Goal: Task Accomplishment & Management: Manage account settings

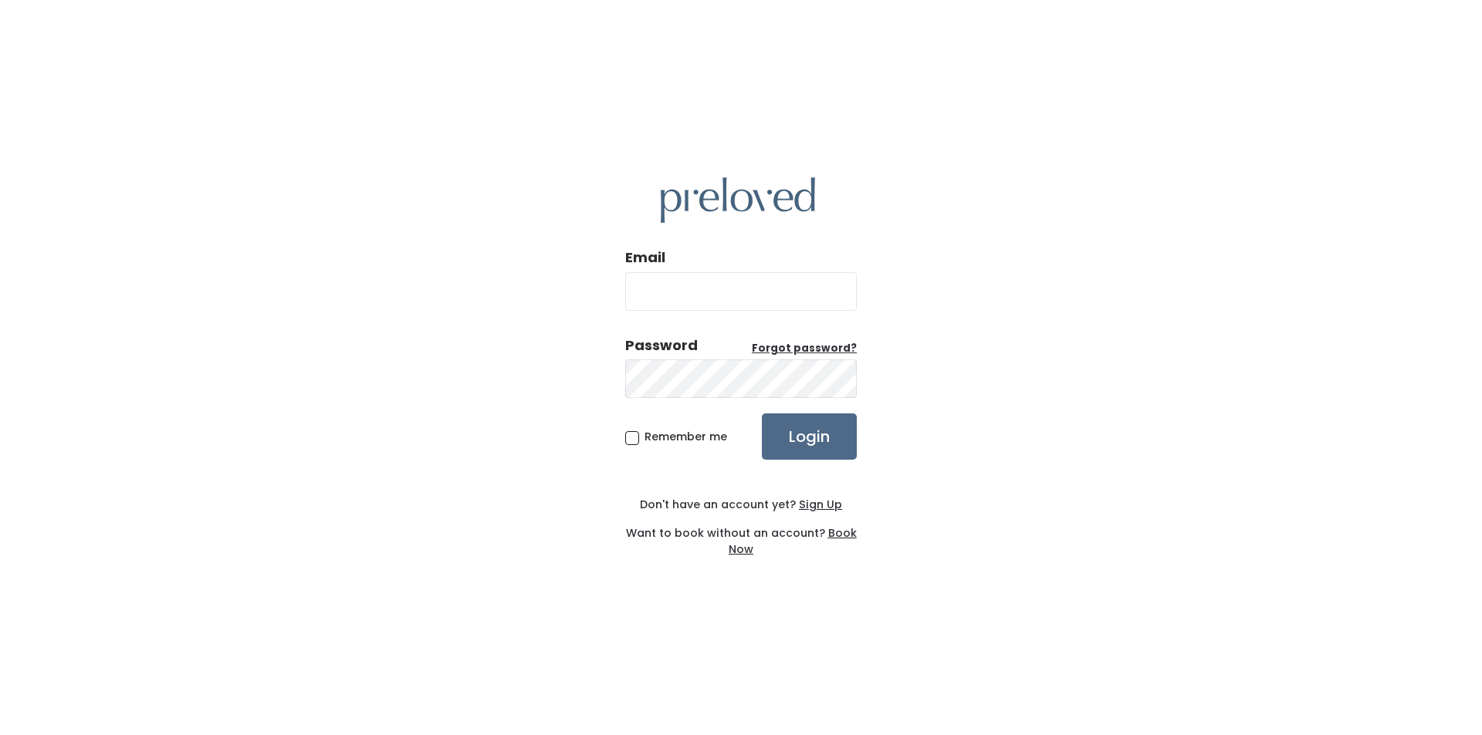
type input "feistybritches@gmail.com"
click at [817, 427] on input "Login" at bounding box center [809, 437] width 95 height 46
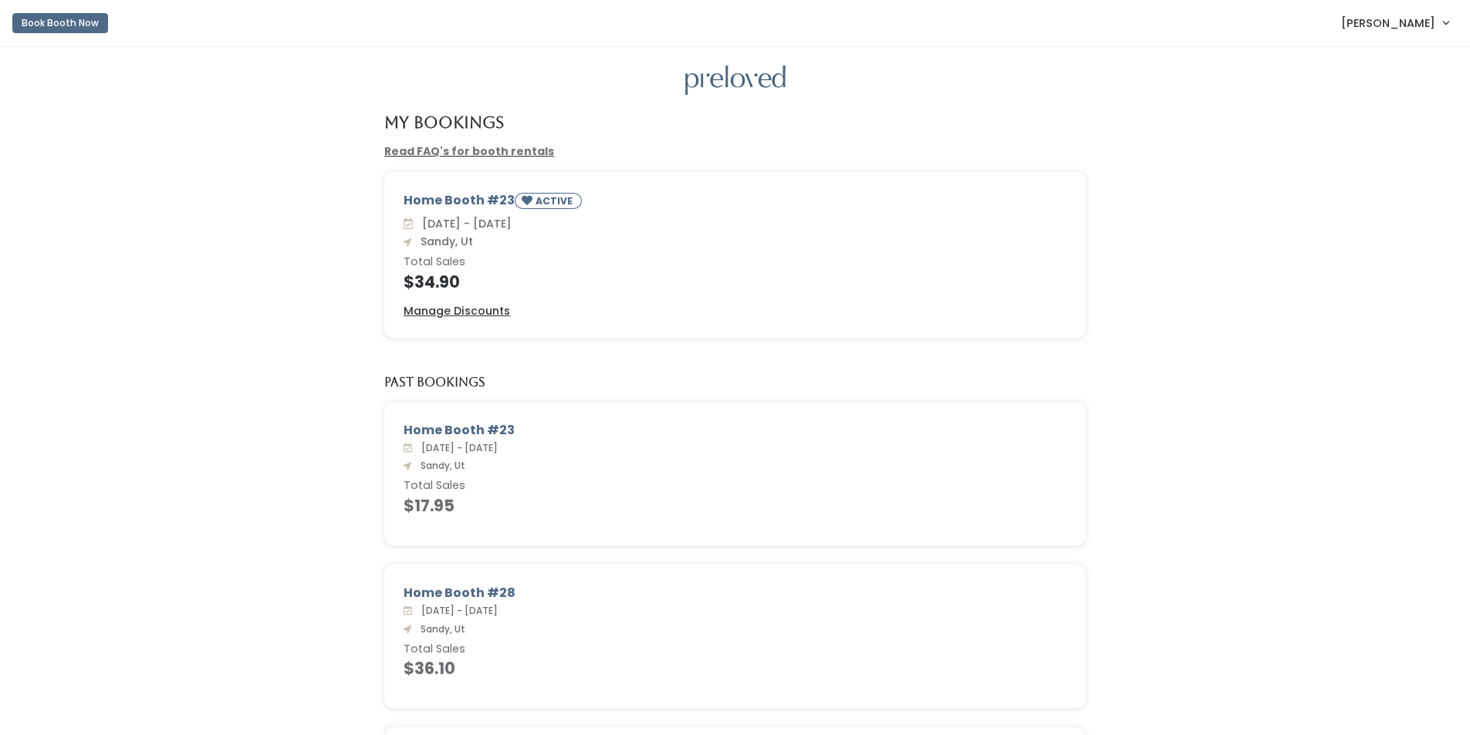
click at [1397, 23] on span "[PERSON_NAME]" at bounding box center [1388, 23] width 94 height 17
click at [1376, 125] on button "Logout" at bounding box center [1394, 130] width 138 height 28
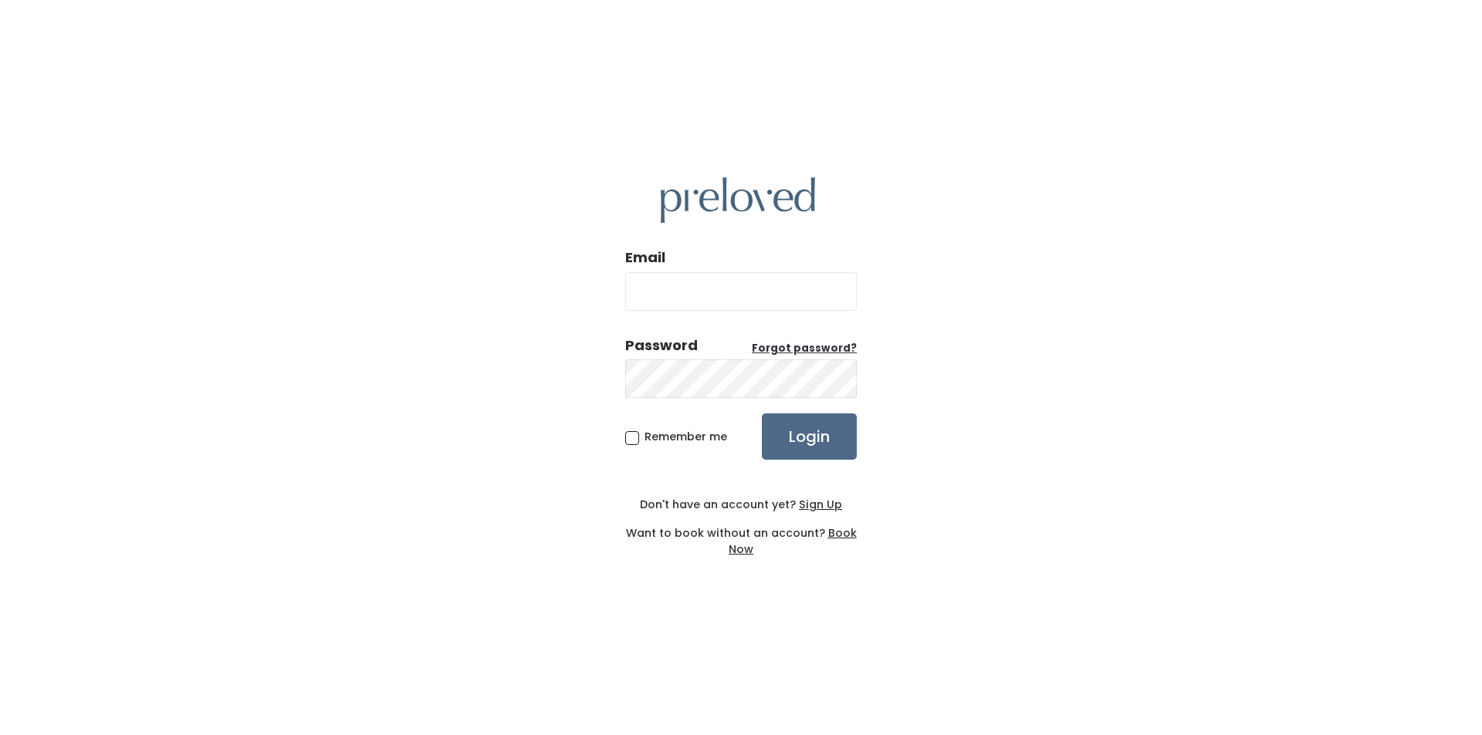
type input "feistybritches@gmail.com"
click at [837, 445] on input "Login" at bounding box center [809, 437] width 95 height 46
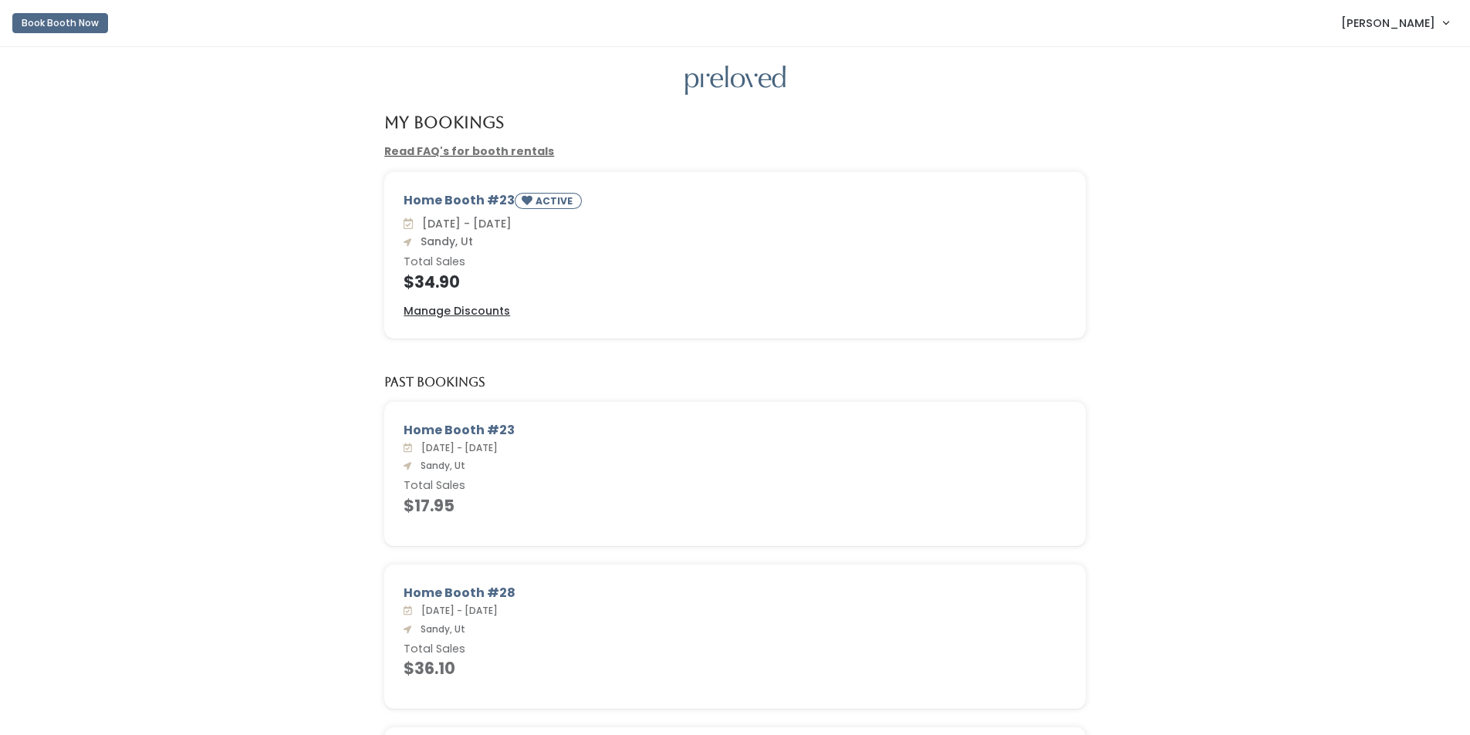
click at [1379, 23] on span "Jackie Sweeden" at bounding box center [1388, 23] width 94 height 17
drag, startPoint x: 1367, startPoint y: 136, endPoint x: 1334, endPoint y: 124, distance: 35.1
click at [1367, 136] on button "Logout" at bounding box center [1394, 130] width 138 height 28
